Goal: Communication & Community: Answer question/provide support

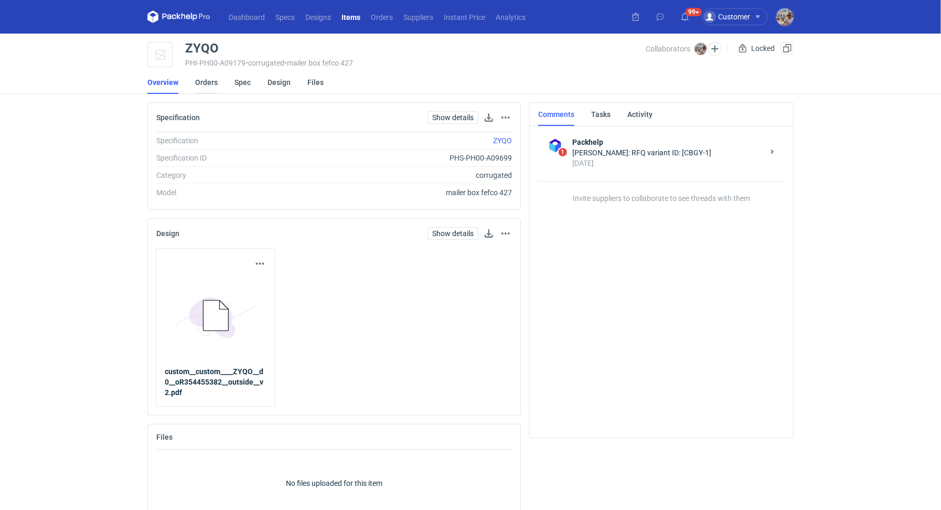
click at [201, 83] on link "Orders" at bounding box center [206, 82] width 23 height 23
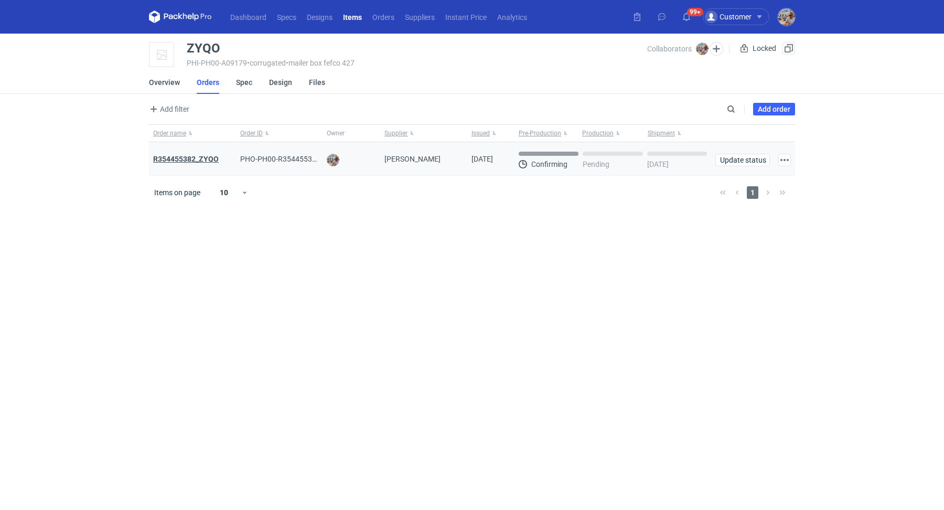
click at [200, 158] on strong "R354455382_ZYQO" at bounding box center [186, 159] width 66 height 8
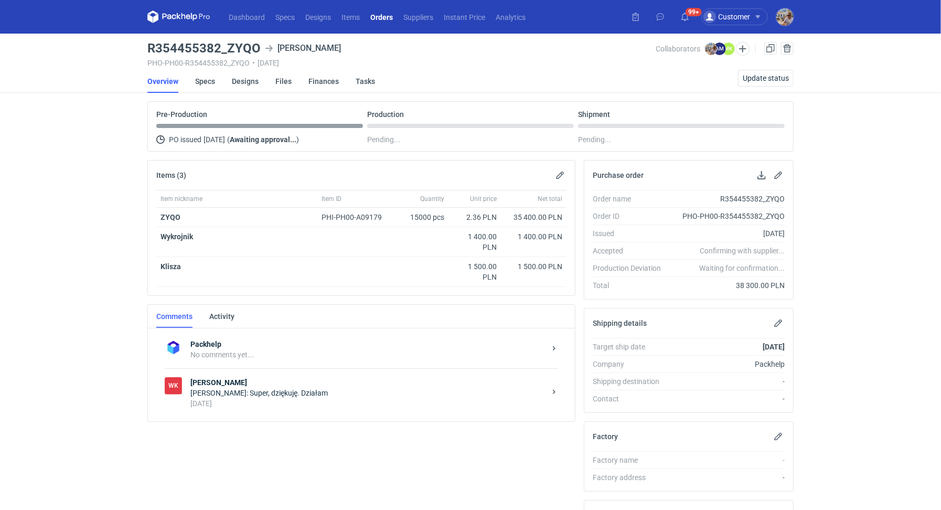
click at [230, 391] on div "Martyna Kasperska: Super, dziękuję. Działam" at bounding box center [367, 393] width 355 height 10
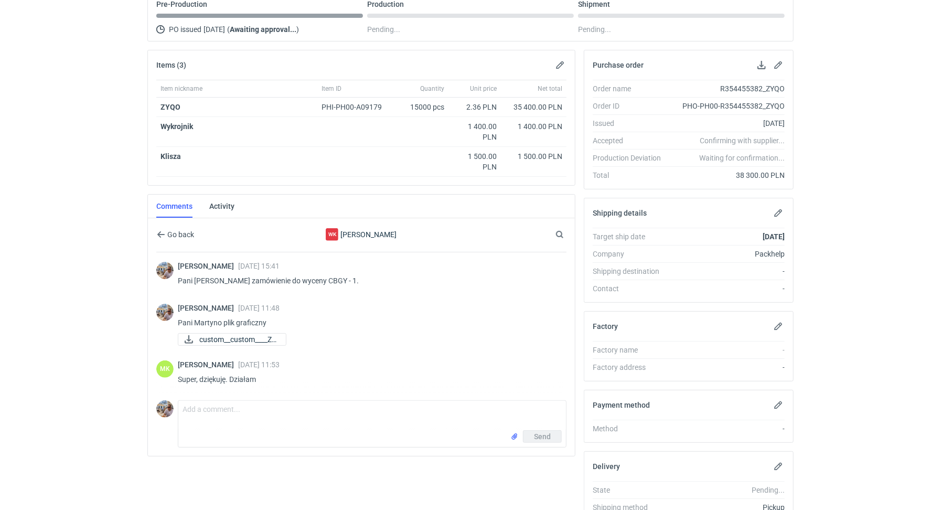
scroll to position [175, 0]
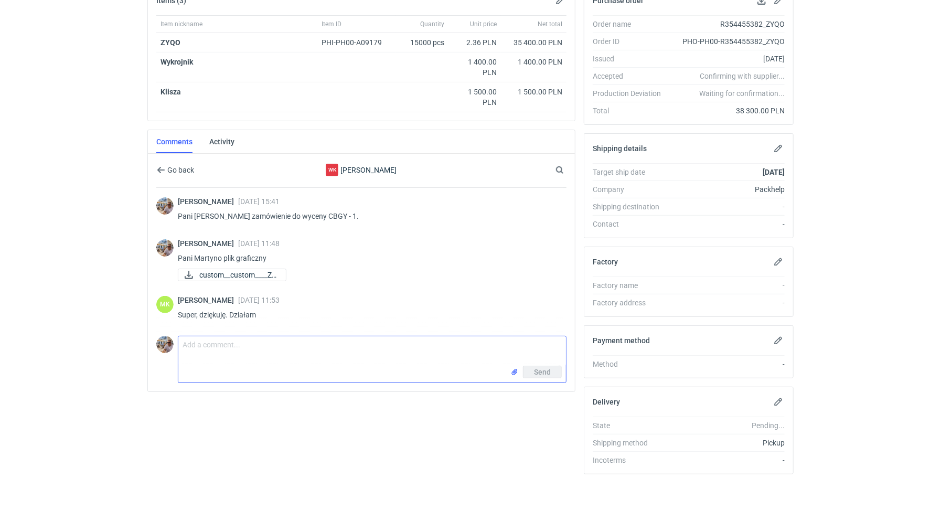
click at [255, 348] on textarea "Comment message" at bounding box center [372, 350] width 388 height 29
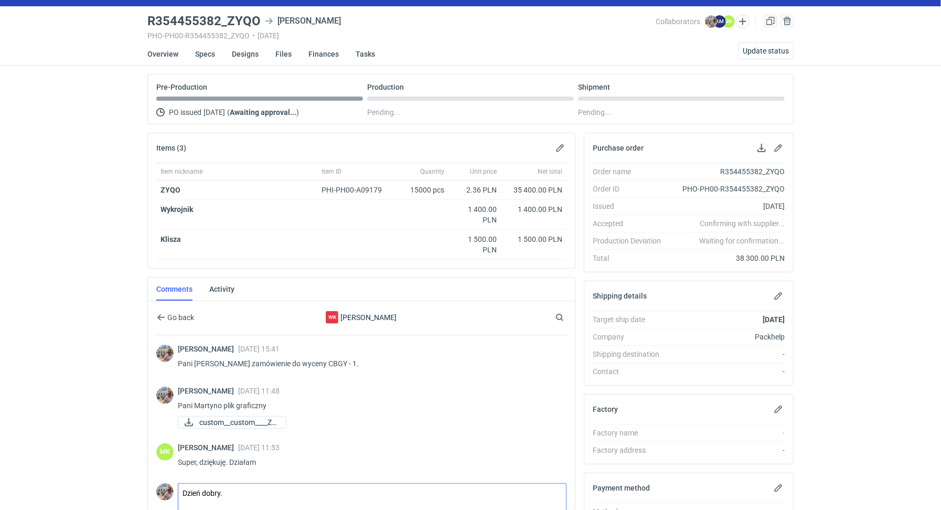
scroll to position [89, 0]
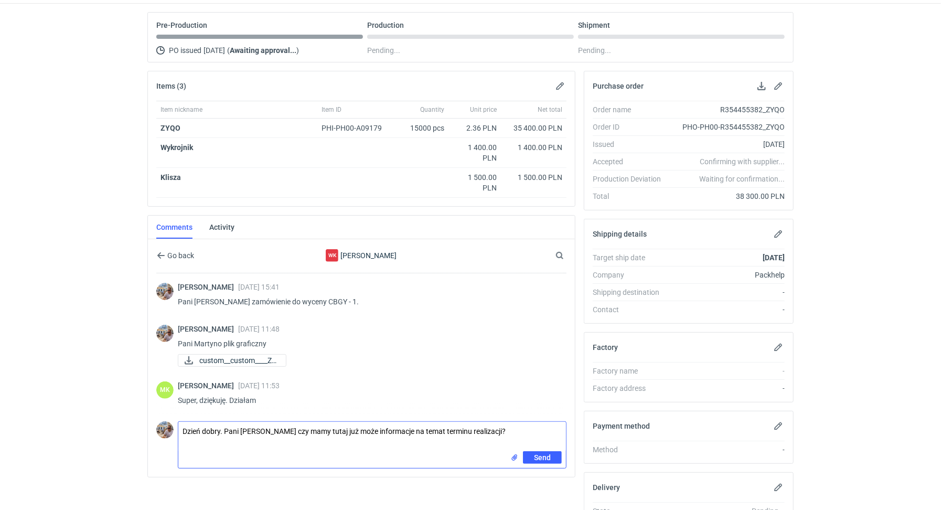
type textarea "Dzień dobry. Pani Martyno czy mamy tutaj już może informacje na temat terminu r…"
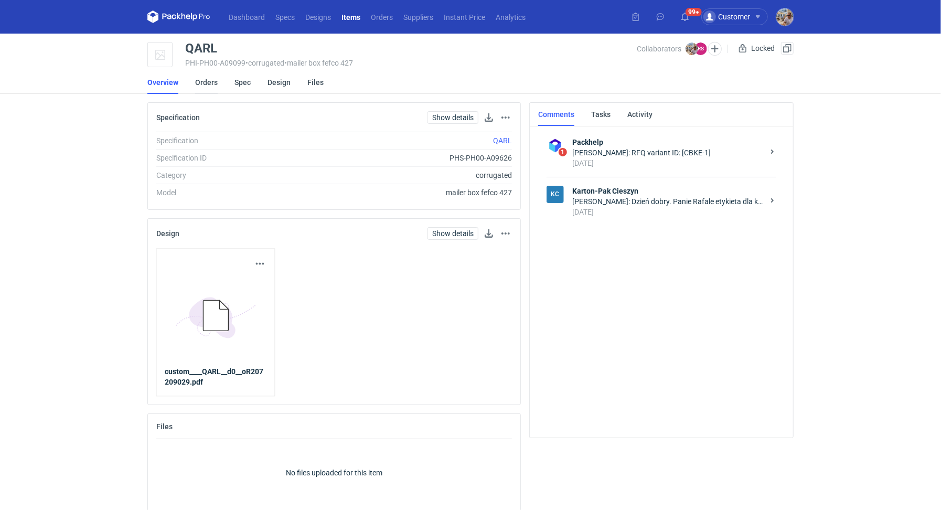
click at [200, 85] on link "Orders" at bounding box center [206, 82] width 23 height 23
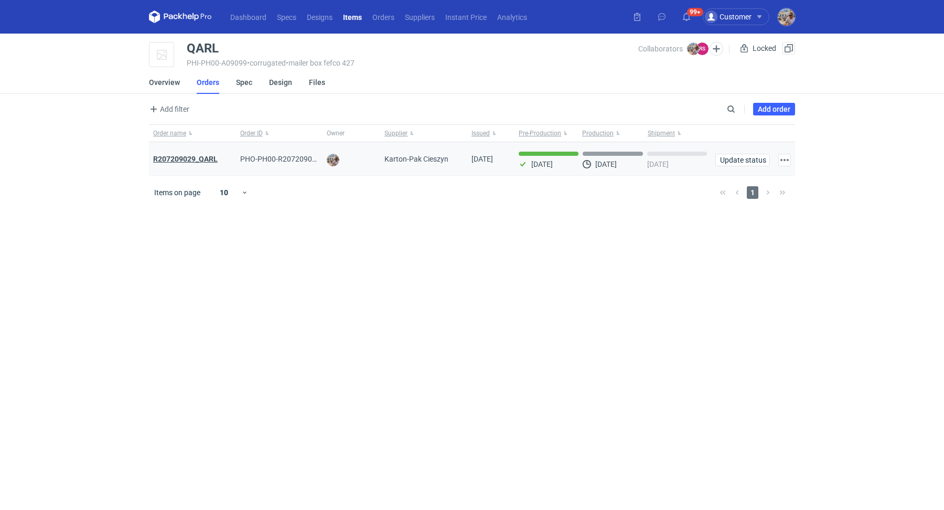
click at [186, 155] on strong "R207209029_QARL" at bounding box center [185, 159] width 64 height 8
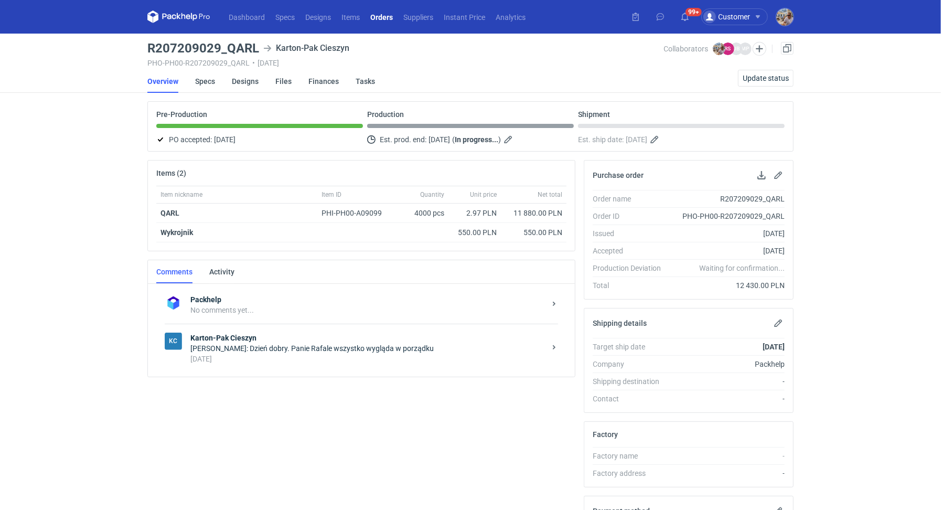
click at [238, 360] on div "7 days ago" at bounding box center [367, 358] width 355 height 10
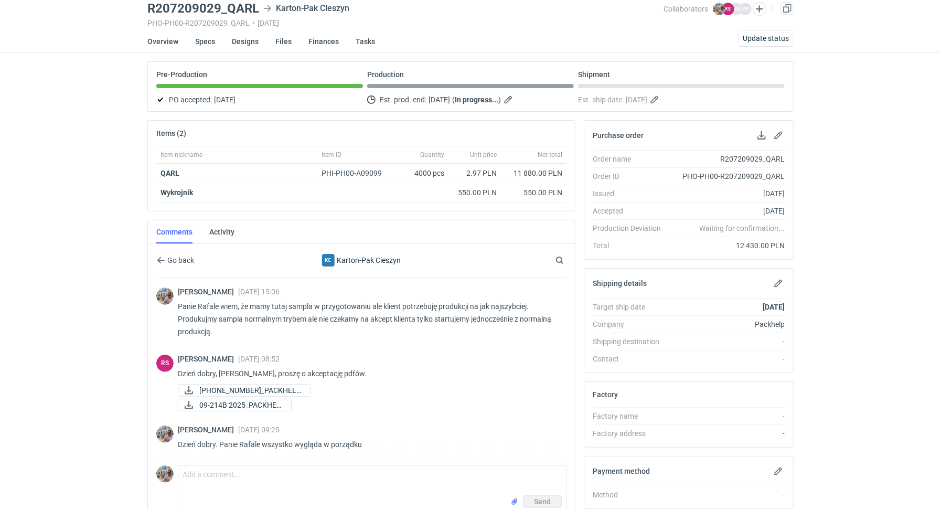
scroll to position [119, 0]
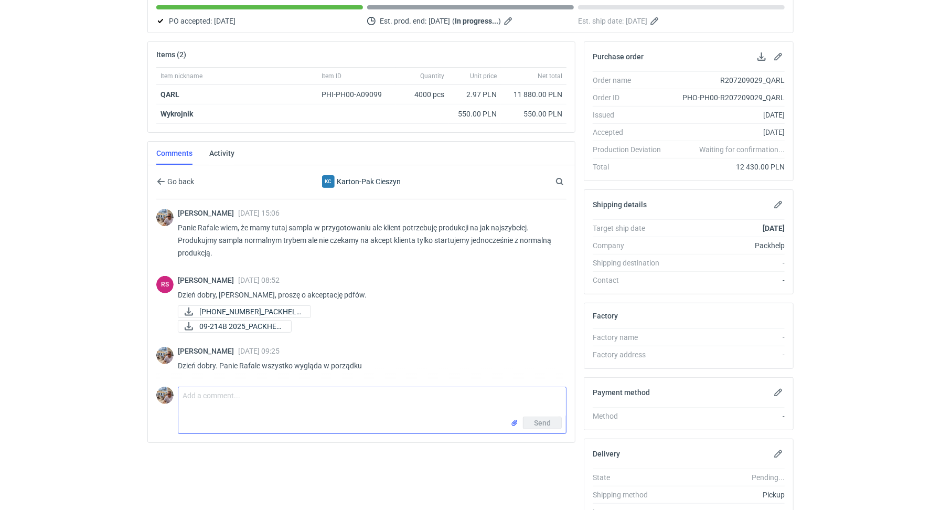
click at [239, 409] on textarea "Comment message" at bounding box center [372, 401] width 388 height 29
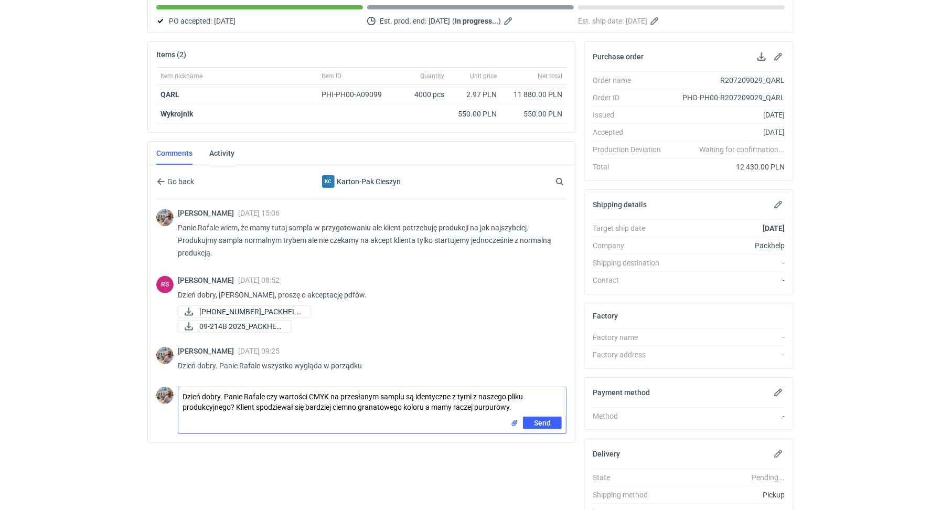
click at [512, 420] on input "file" at bounding box center [514, 422] width 8 height 11
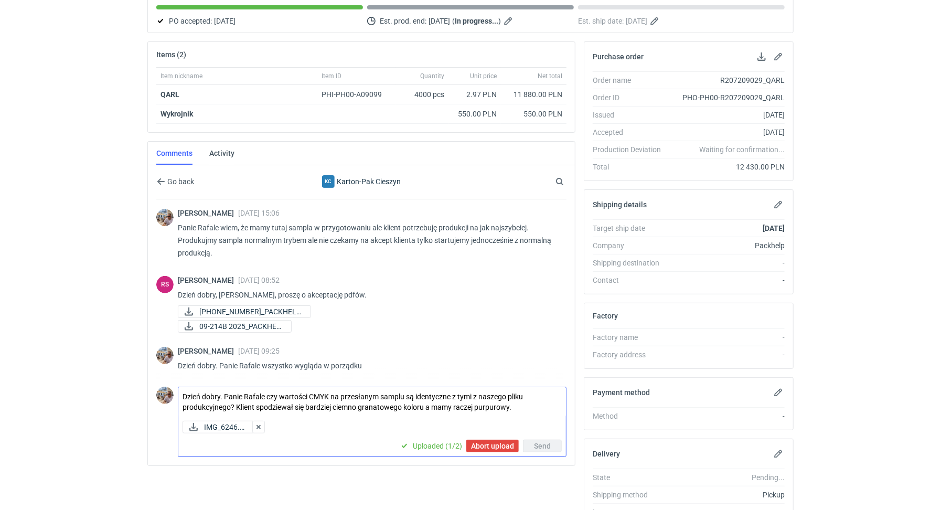
click at [521, 403] on textarea "Dzień dobry. Panie Rafale czy wartości CMYK na przesłanym samplu są identyczne …" at bounding box center [372, 401] width 388 height 29
click at [530, 405] on textarea "Dzień dobry. Panie Rafale czy wartości CMYK na przesłanym samplu są identyczne …" at bounding box center [372, 401] width 388 height 29
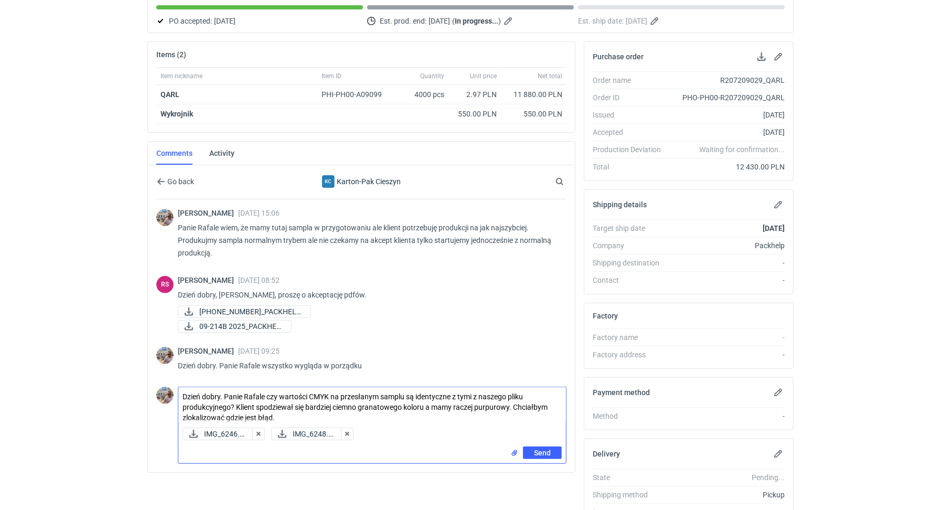
type textarea "Dzień dobry. Panie Rafale czy wartości CMYK na przesłanym samplu są identyczne …"
click at [513, 448] on input "file" at bounding box center [514, 452] width 8 height 11
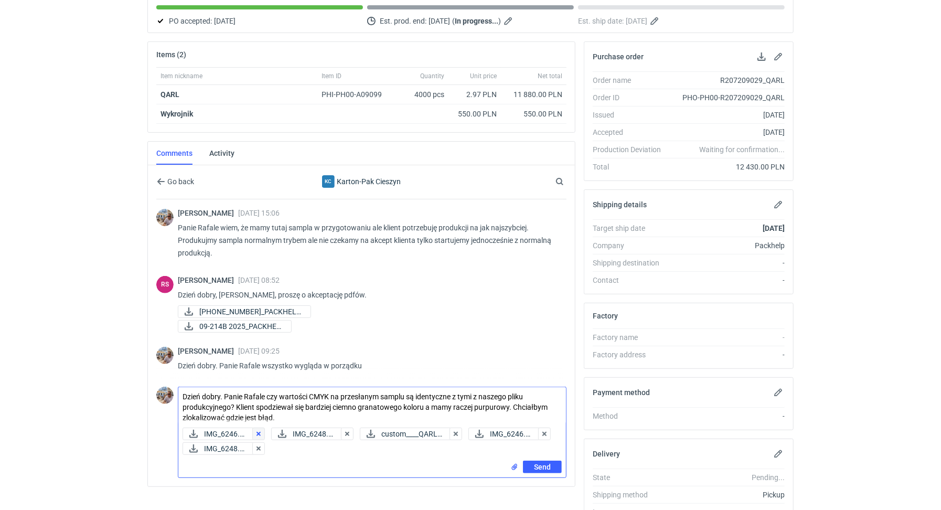
click at [262, 429] on button "button" at bounding box center [258, 433] width 13 height 13
click at [262, 431] on button "button" at bounding box center [258, 433] width 13 height 13
click at [263, 432] on button "button" at bounding box center [258, 433] width 13 height 13
click at [261, 429] on button "button" at bounding box center [258, 433] width 13 height 13
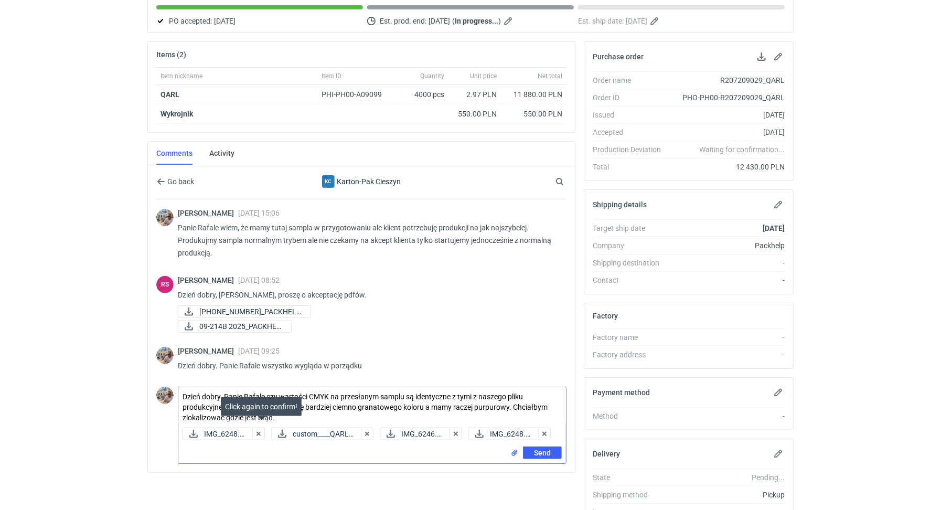
click at [308, 463] on div "Send" at bounding box center [372, 454] width 388 height 17
click at [262, 429] on button "button" at bounding box center [258, 433] width 13 height 13
click at [545, 453] on span "Send" at bounding box center [542, 452] width 17 height 7
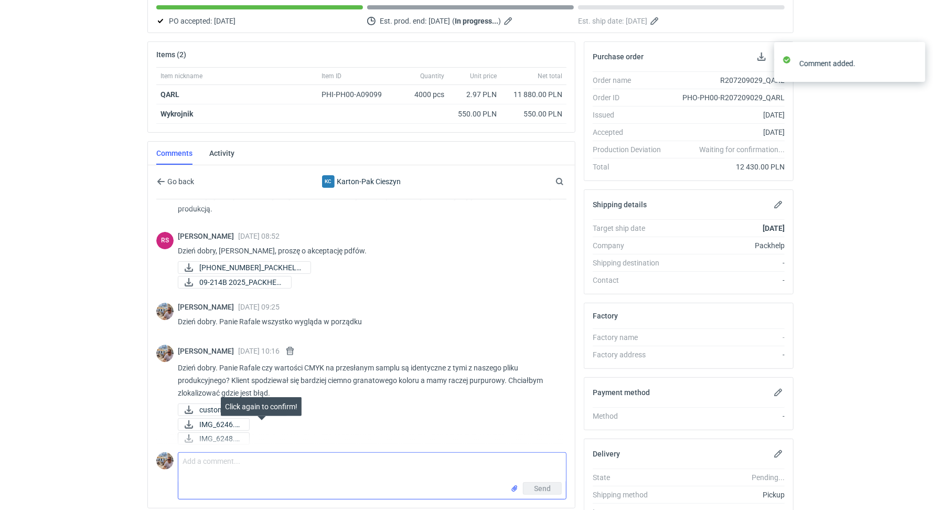
scroll to position [49, 0]
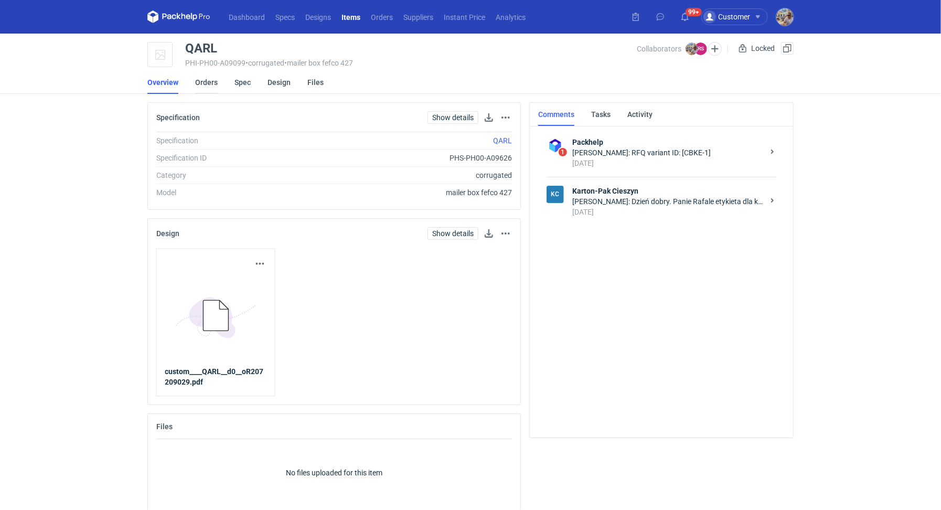
click at [210, 82] on link "Orders" at bounding box center [206, 82] width 23 height 23
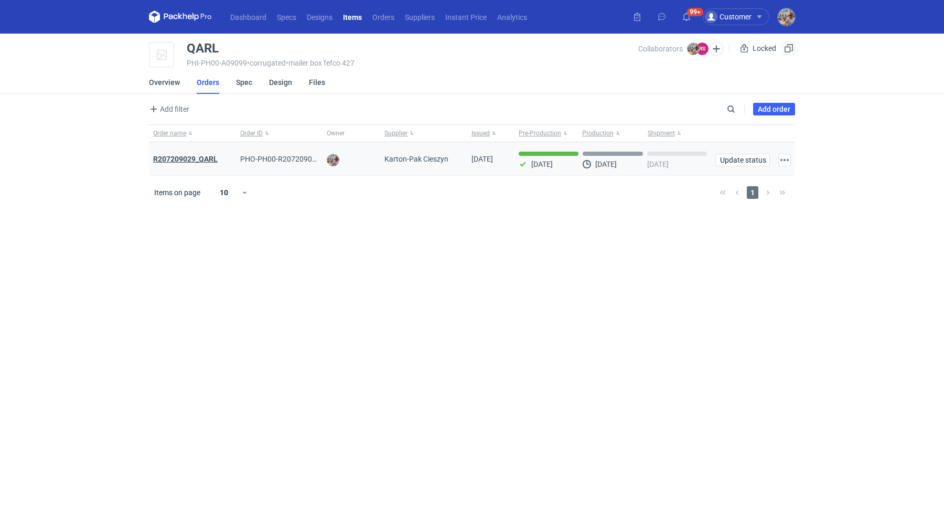
click at [203, 155] on strong "R207209029_QARL" at bounding box center [185, 159] width 64 height 8
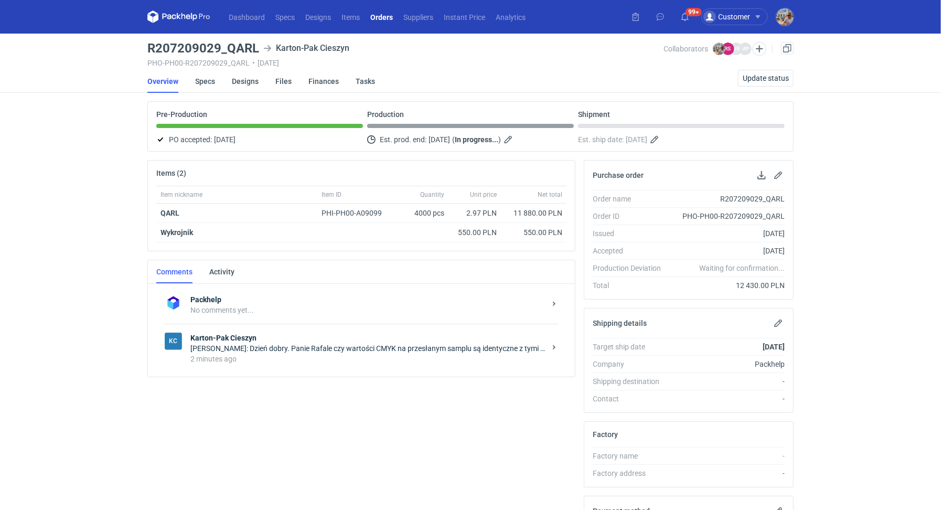
click at [281, 364] on div "KC Karton-Pak Cieszyn [PERSON_NAME]: Dzień dobry. Panie Rafale czy wartości CMY…" at bounding box center [361, 348] width 393 height 49
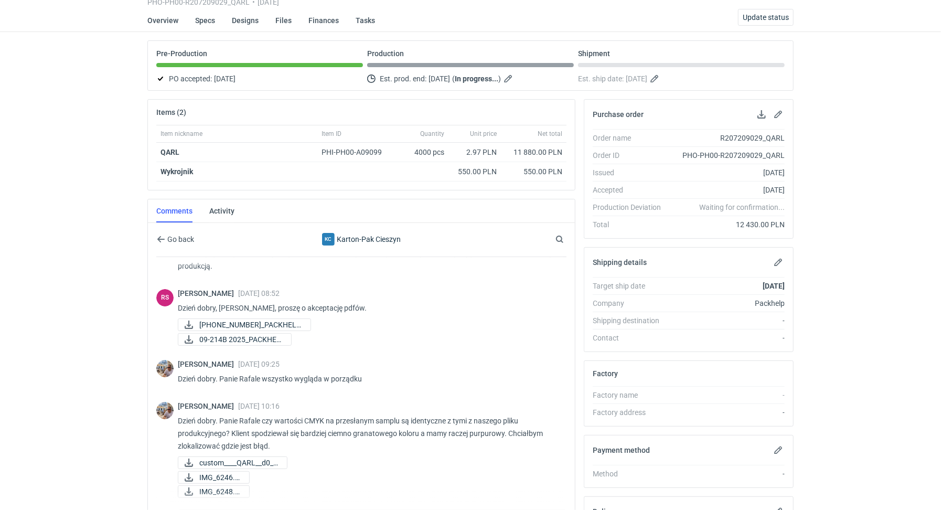
scroll to position [170, 0]
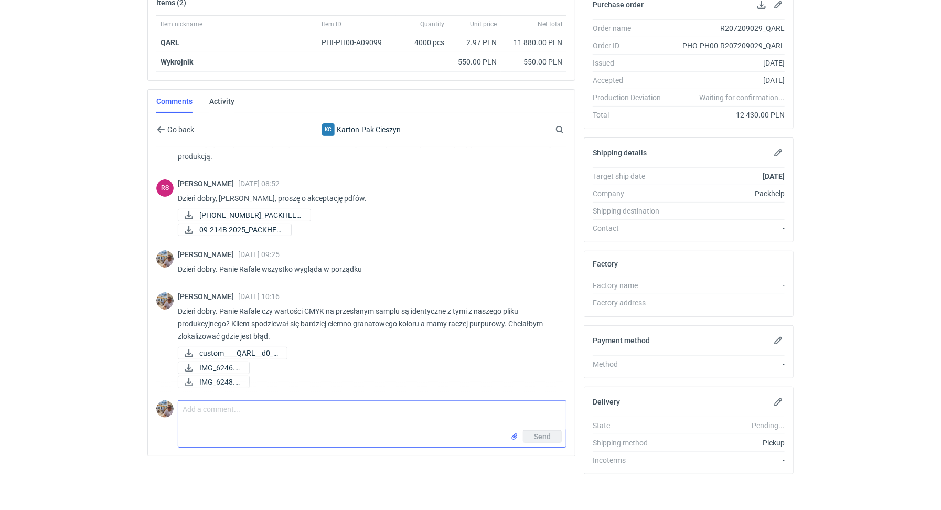
click at [282, 418] on textarea "Comment message" at bounding box center [372, 415] width 388 height 29
type textarea "C"
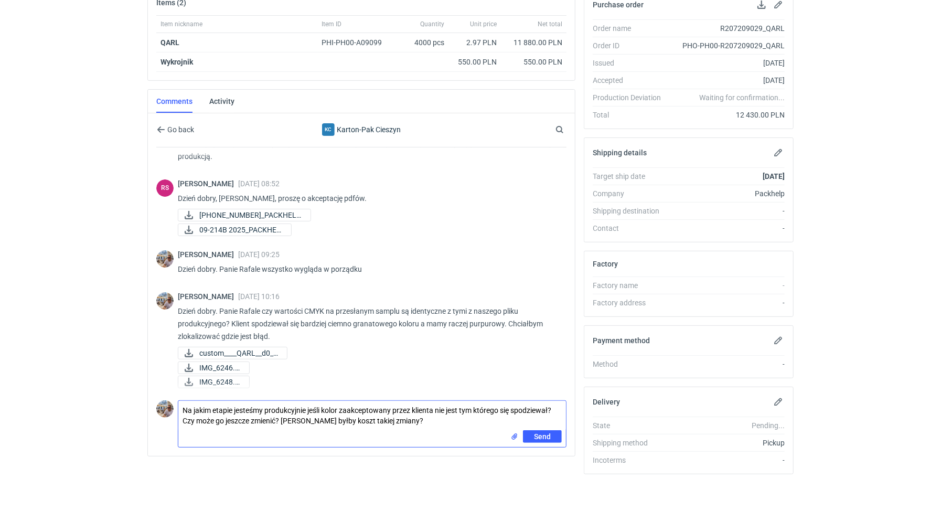
type textarea "Na jakim etapie jesteśmy produkcyjnie jeśli kolor zaakceptowany przez klienta n…"
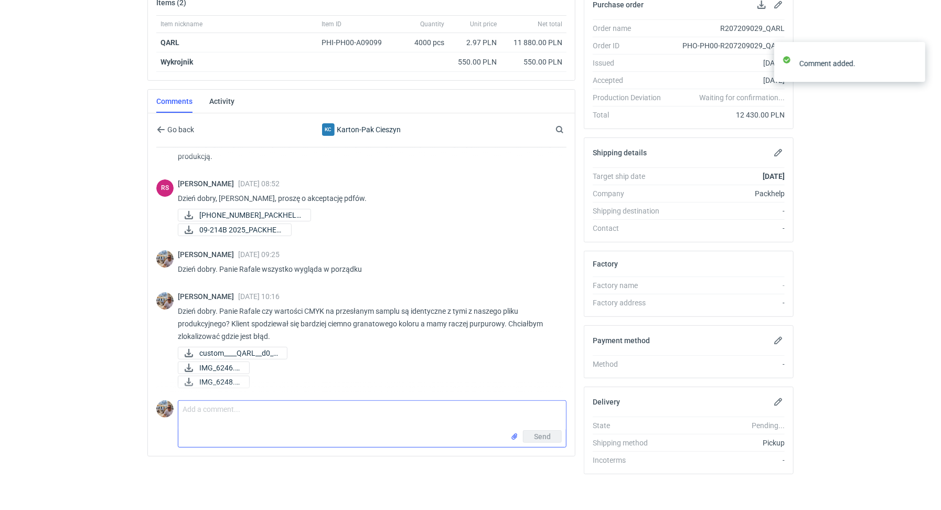
scroll to position [103, 0]
